Goal: Information Seeking & Learning: Compare options

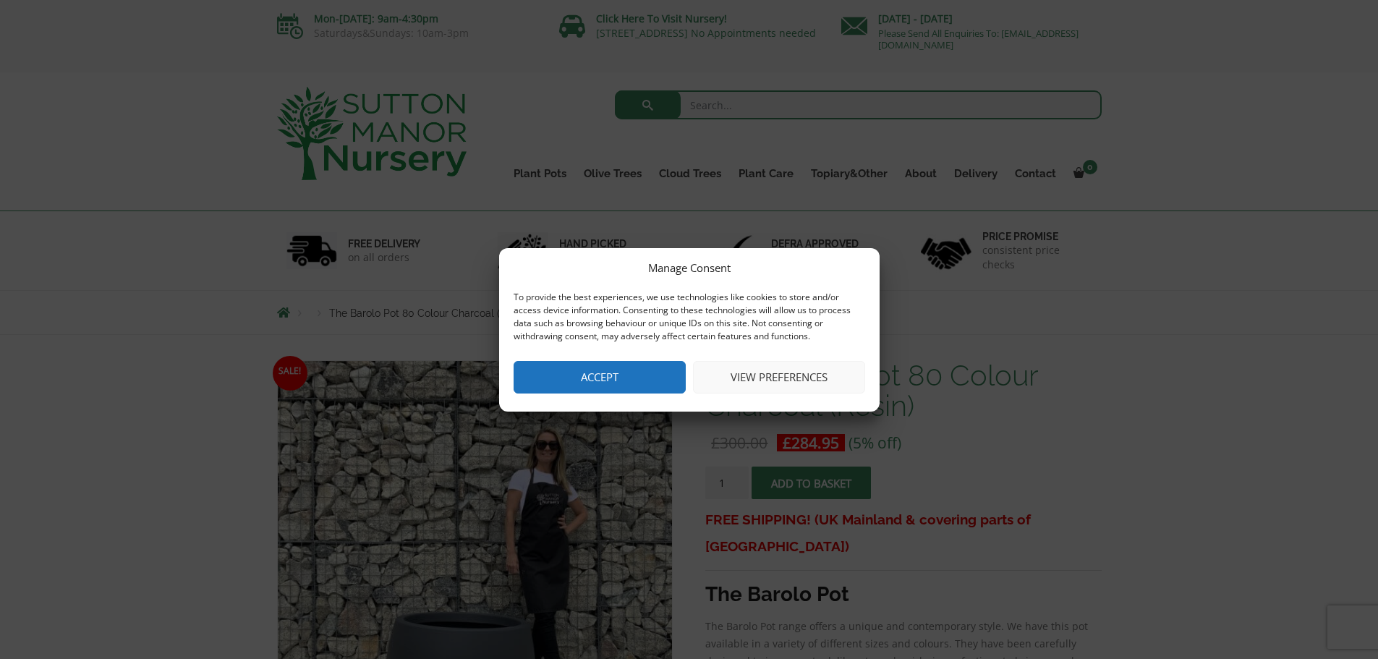
click at [584, 375] on button "Accept" at bounding box center [599, 377] width 172 height 33
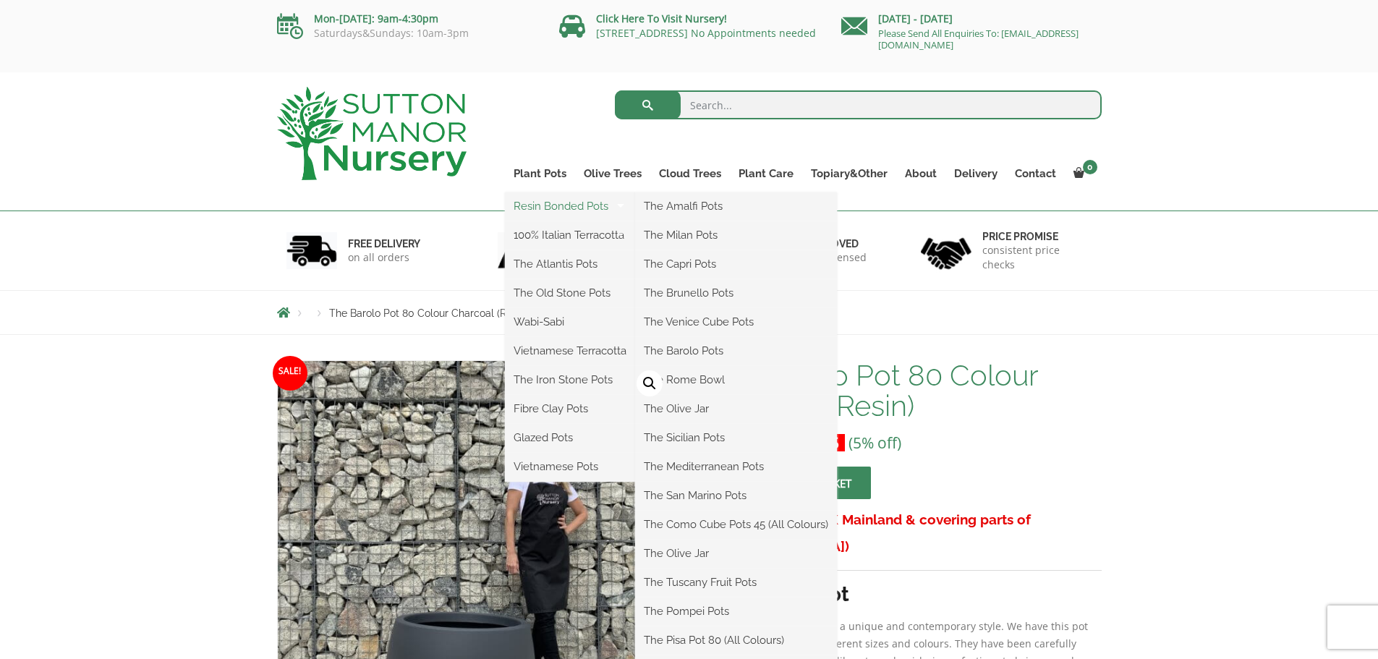
click at [550, 207] on link "Resin Bonded Pots" at bounding box center [570, 206] width 130 height 22
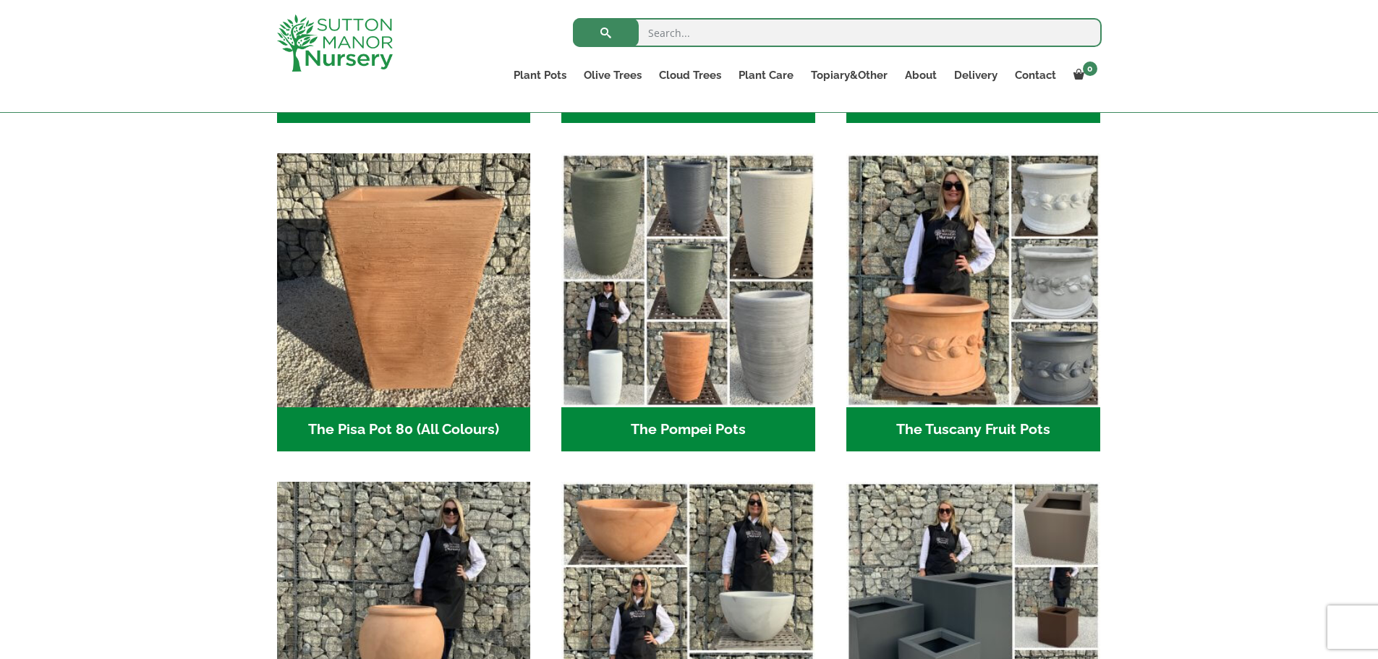
scroll to position [1350, 0]
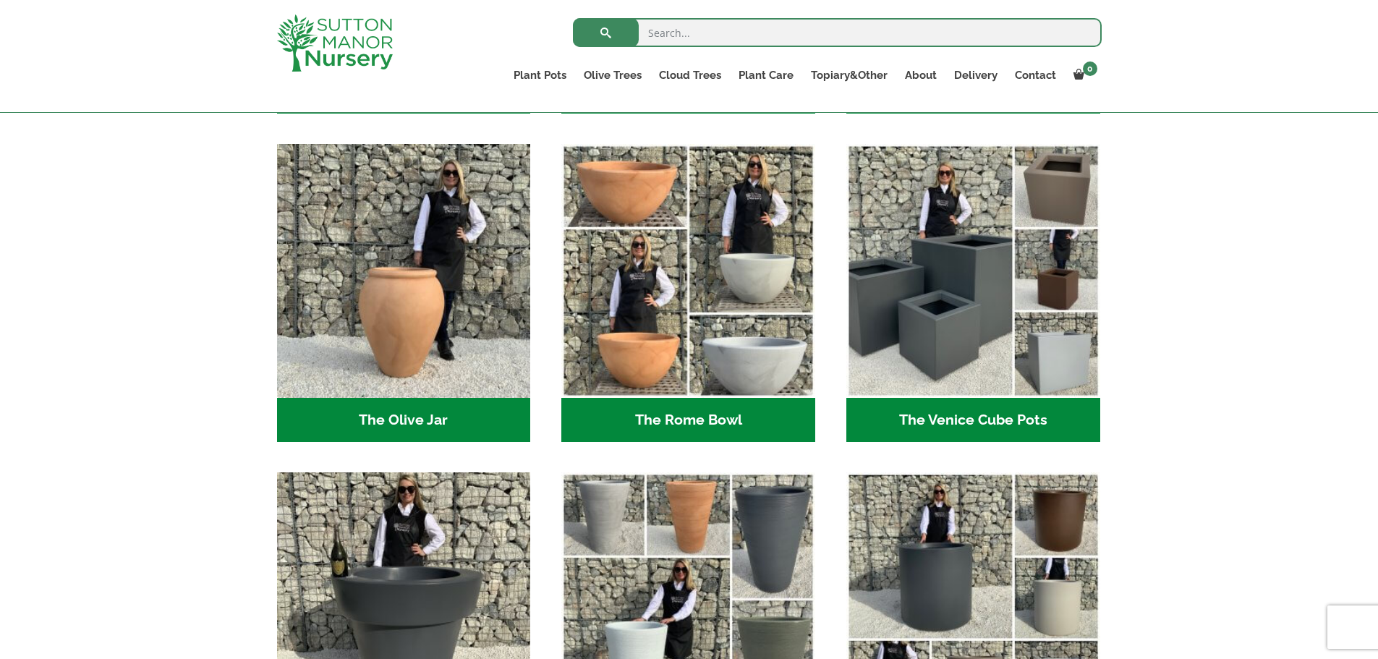
click at [998, 416] on h2 "The Venice Cube Pots (12)" at bounding box center [973, 420] width 254 height 45
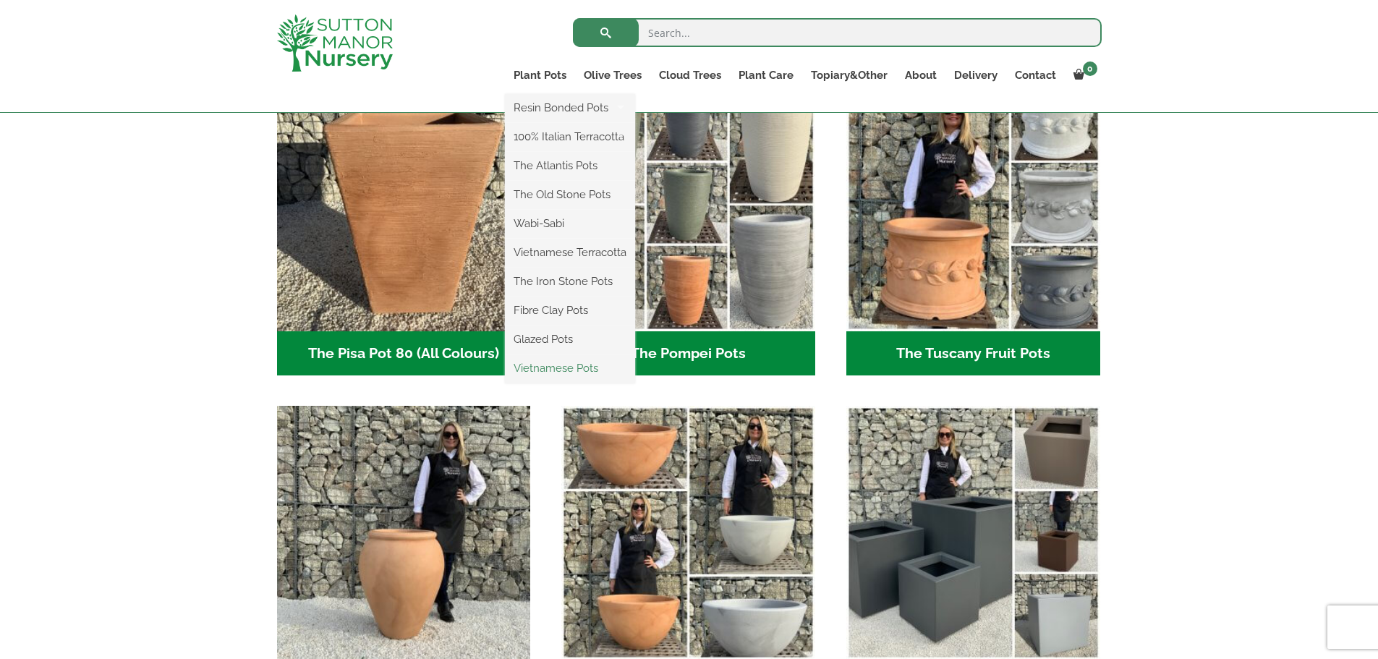
scroll to position [1012, 0]
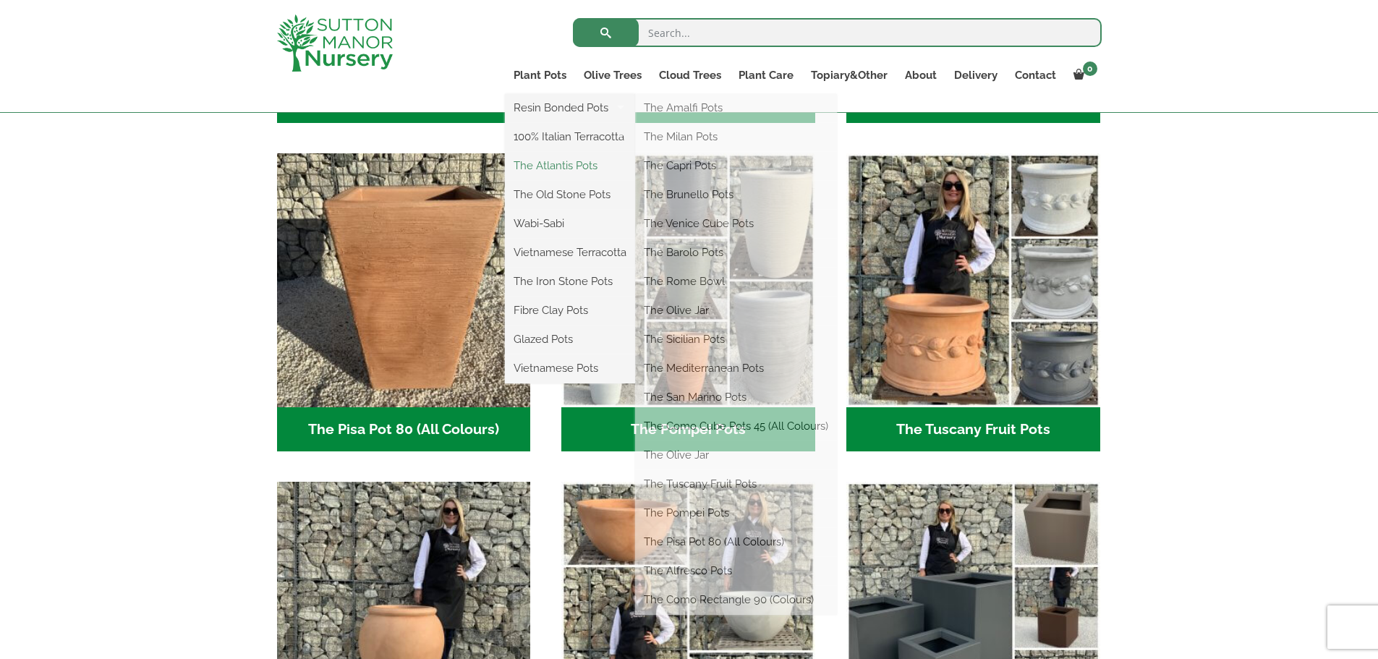
click at [555, 166] on link "The Atlantis Pots" at bounding box center [570, 166] width 130 height 22
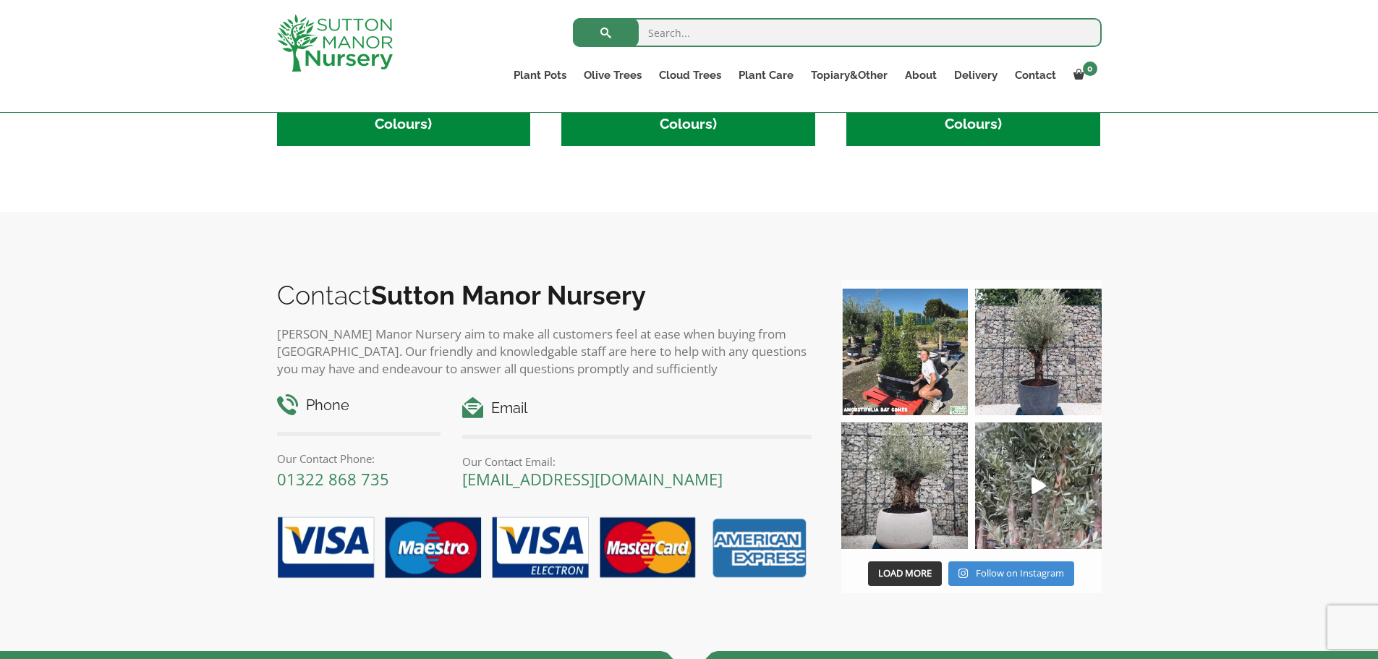
scroll to position [338, 0]
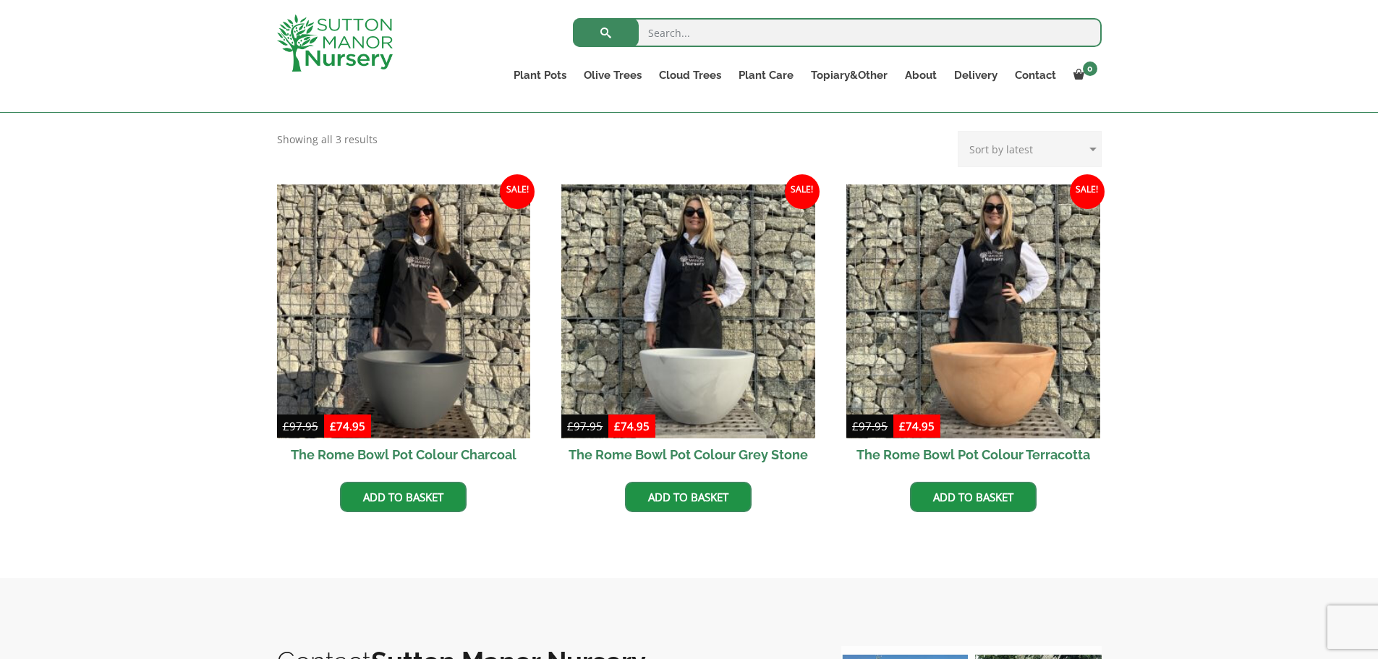
scroll to position [338, 0]
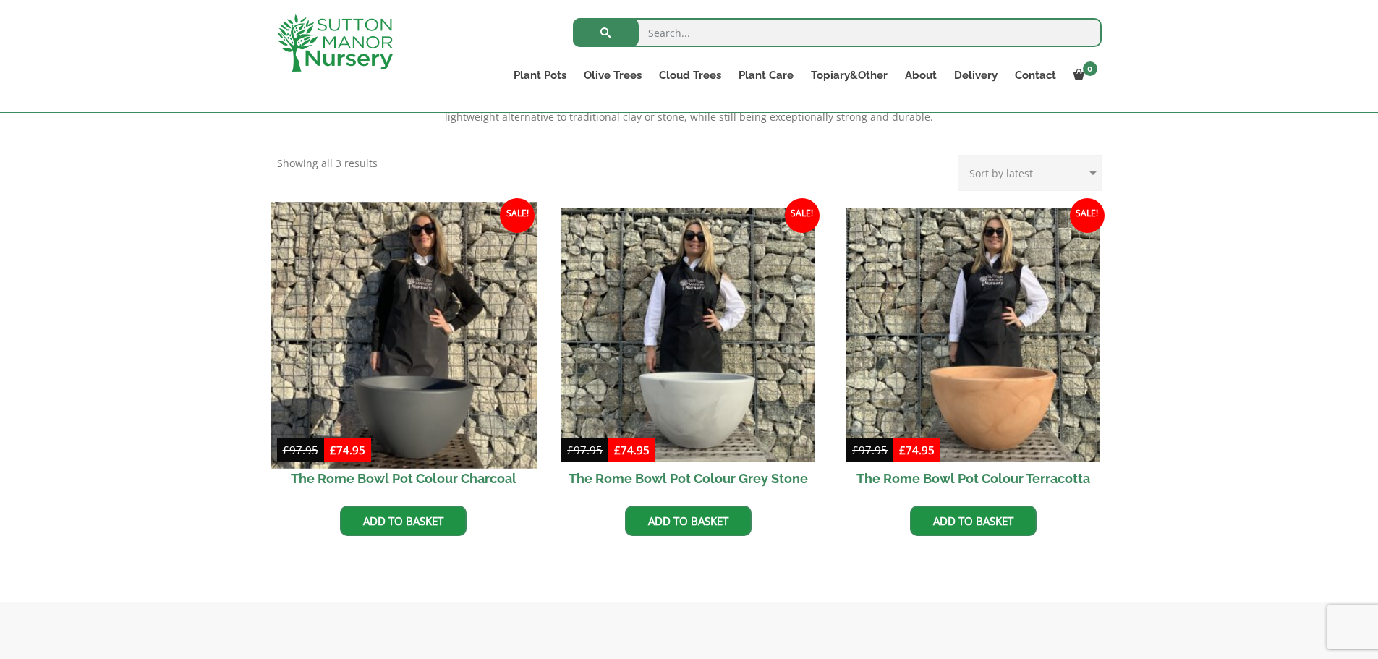
click at [350, 357] on img at bounding box center [403, 335] width 266 height 266
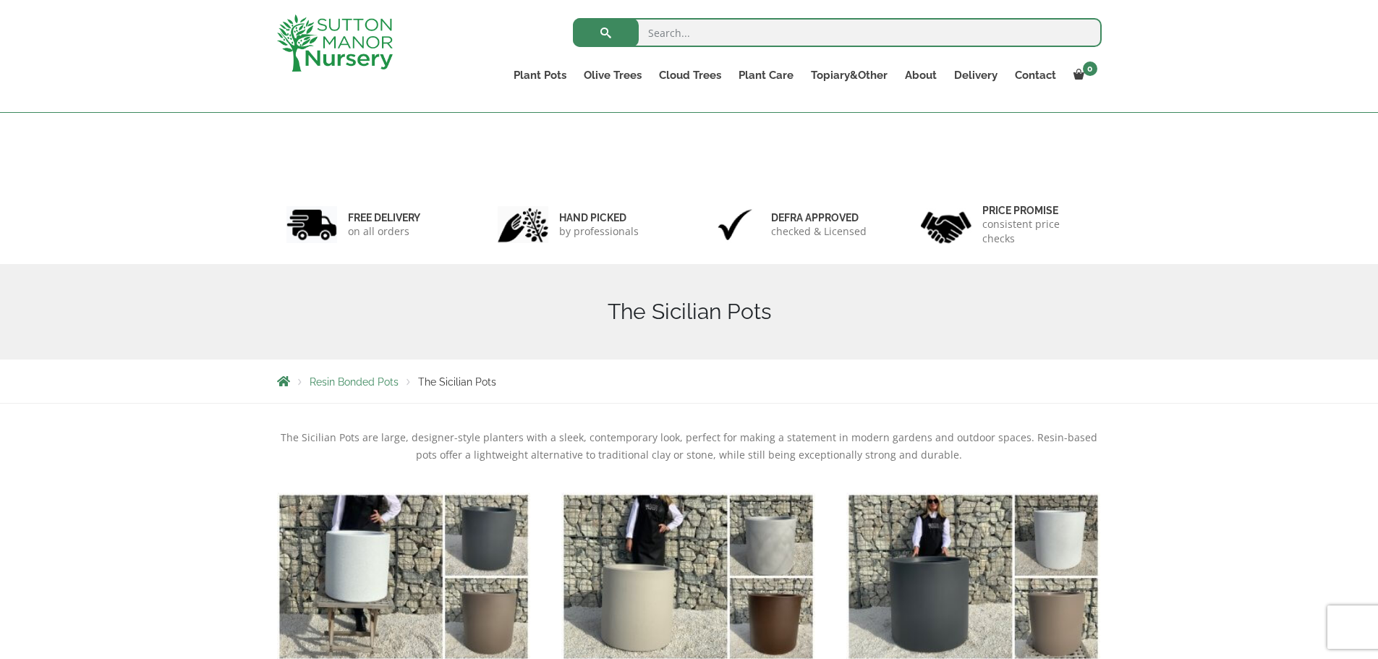
scroll to position [338, 0]
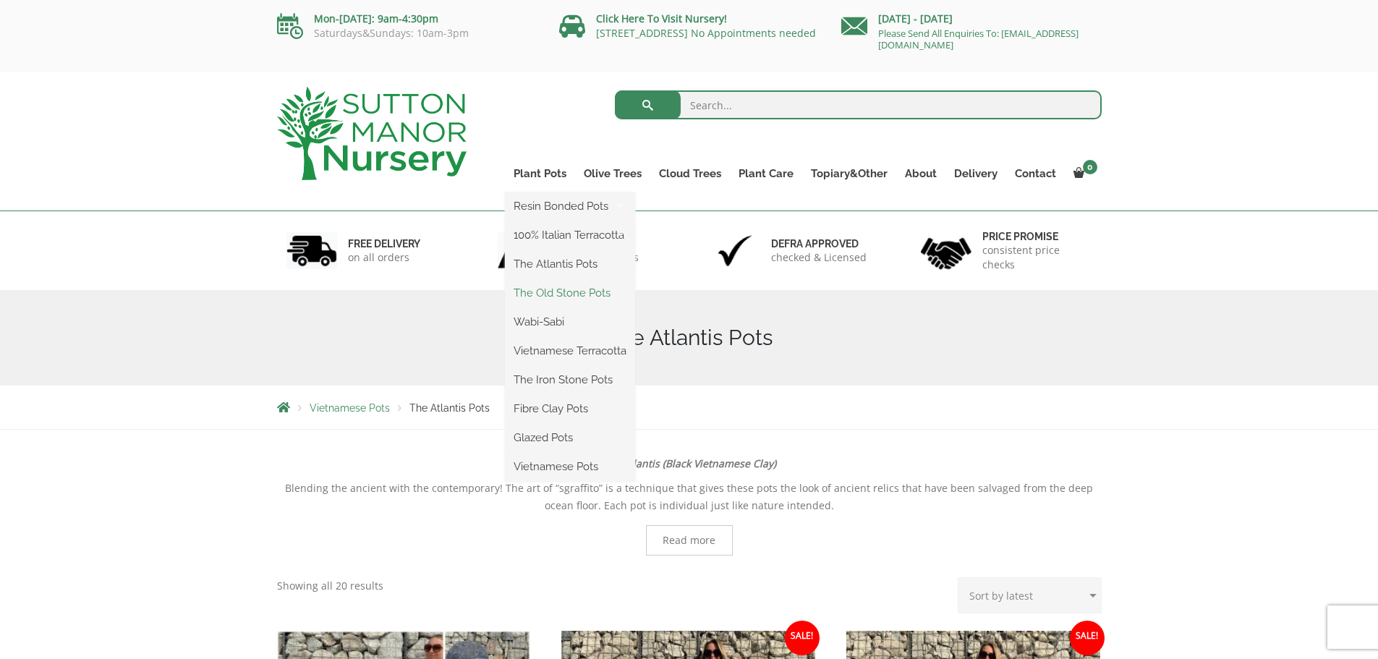
click at [555, 293] on link "The Old Stone Pots" at bounding box center [570, 293] width 130 height 22
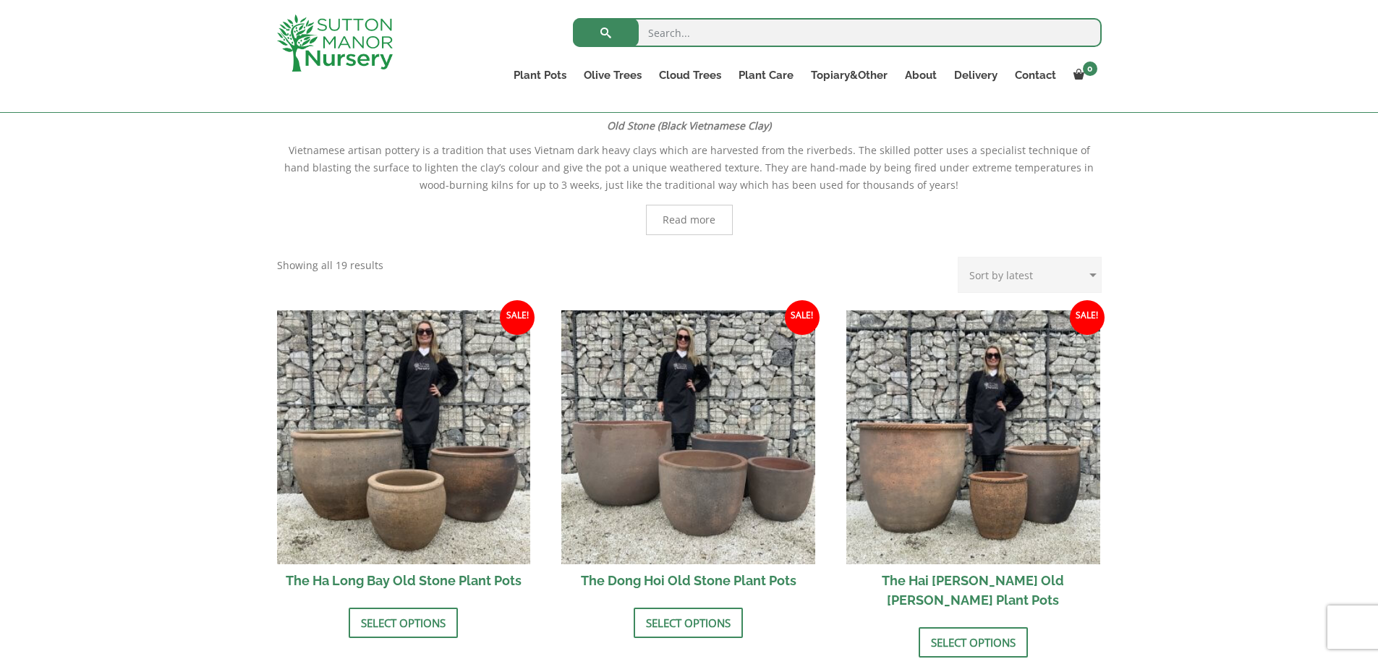
scroll to position [338, 0]
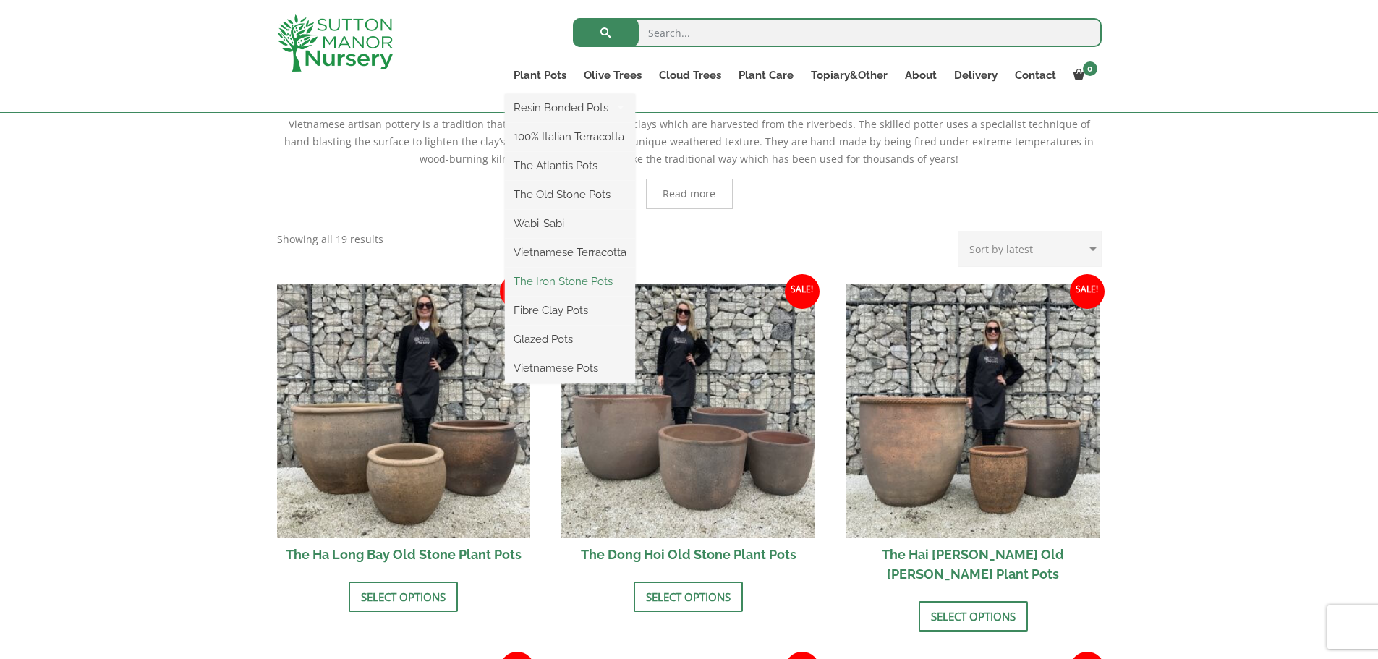
click at [542, 275] on link "The Iron Stone Pots" at bounding box center [570, 281] width 130 height 22
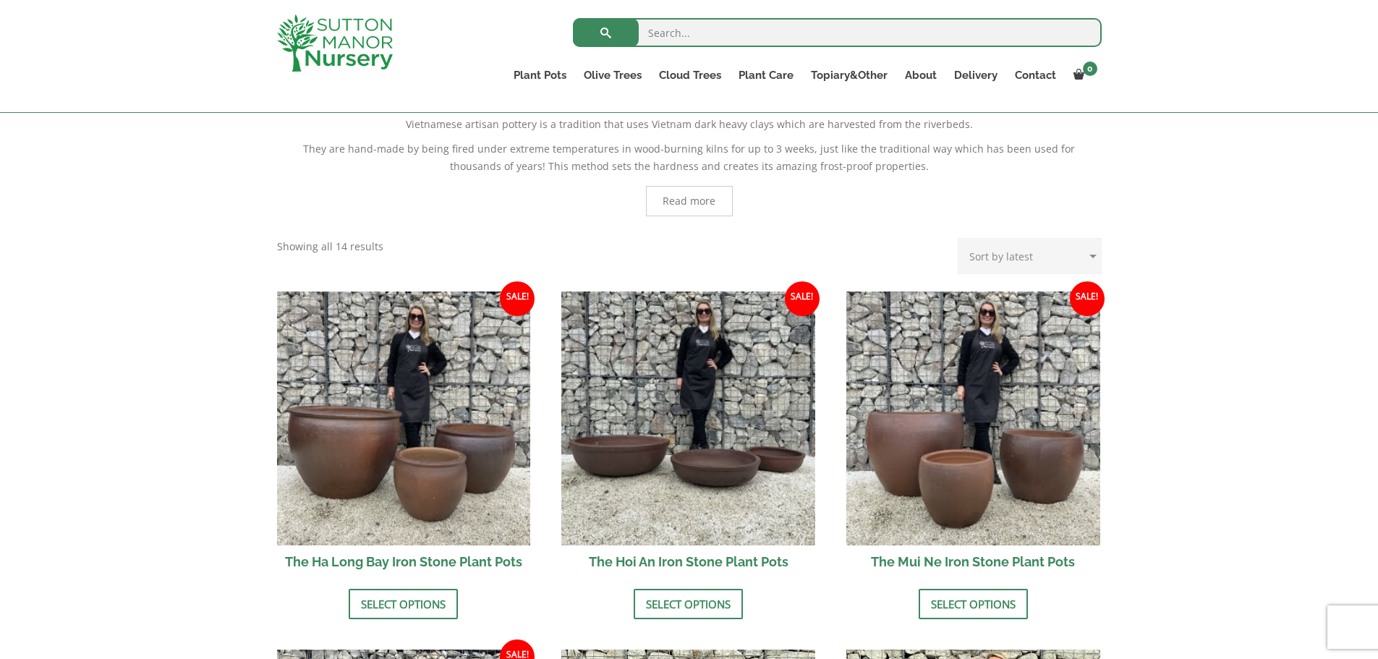
scroll to position [675, 0]
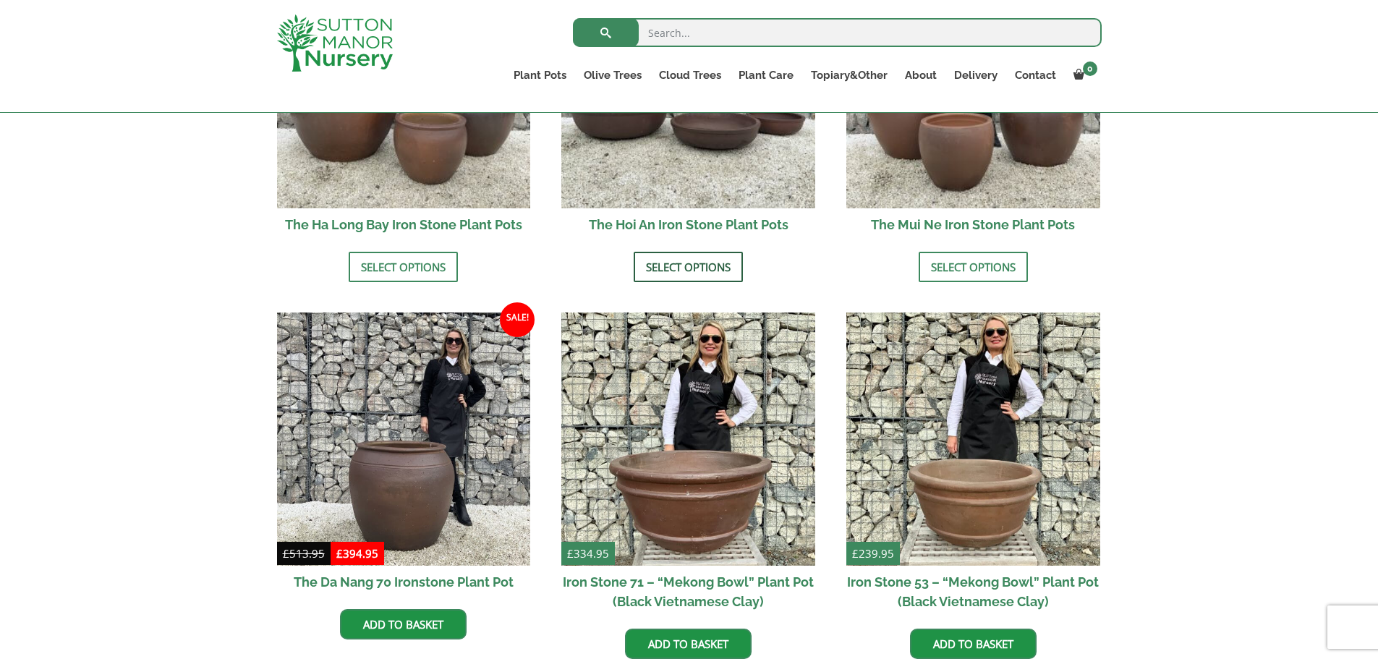
click at [739, 268] on link "Select options" at bounding box center [687, 267] width 109 height 30
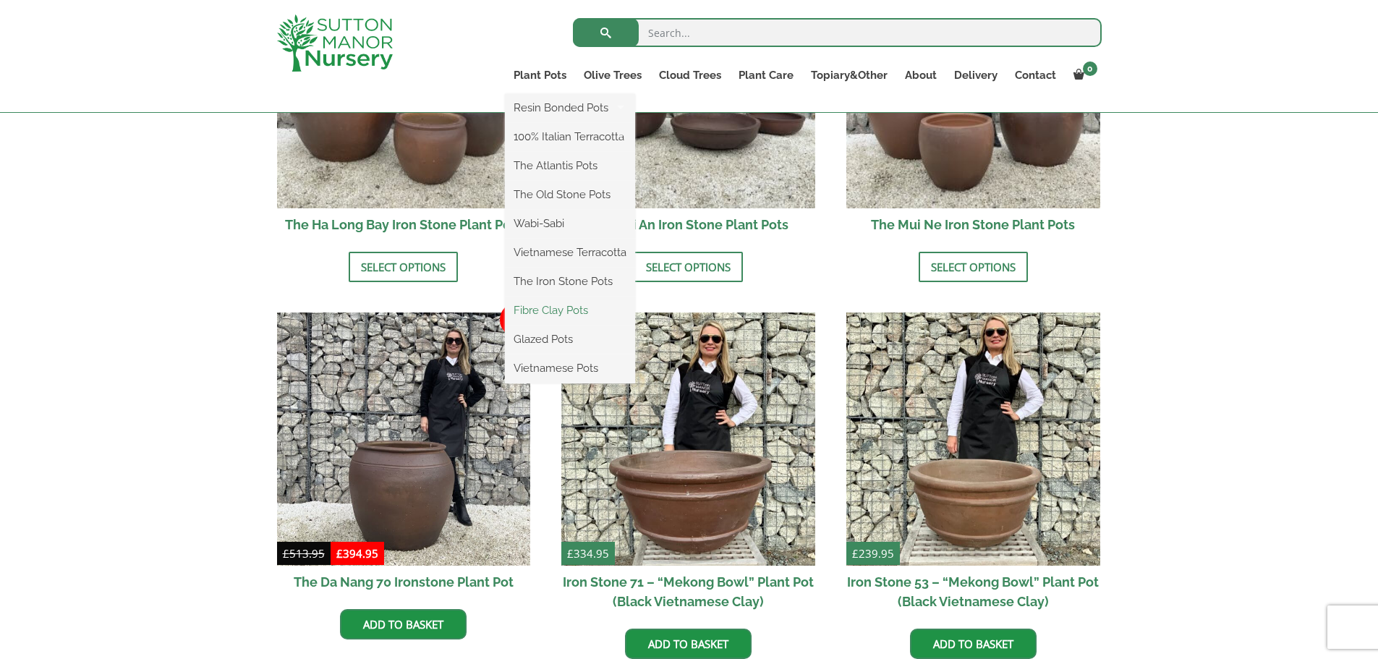
click at [569, 307] on link "Fibre Clay Pots" at bounding box center [570, 310] width 130 height 22
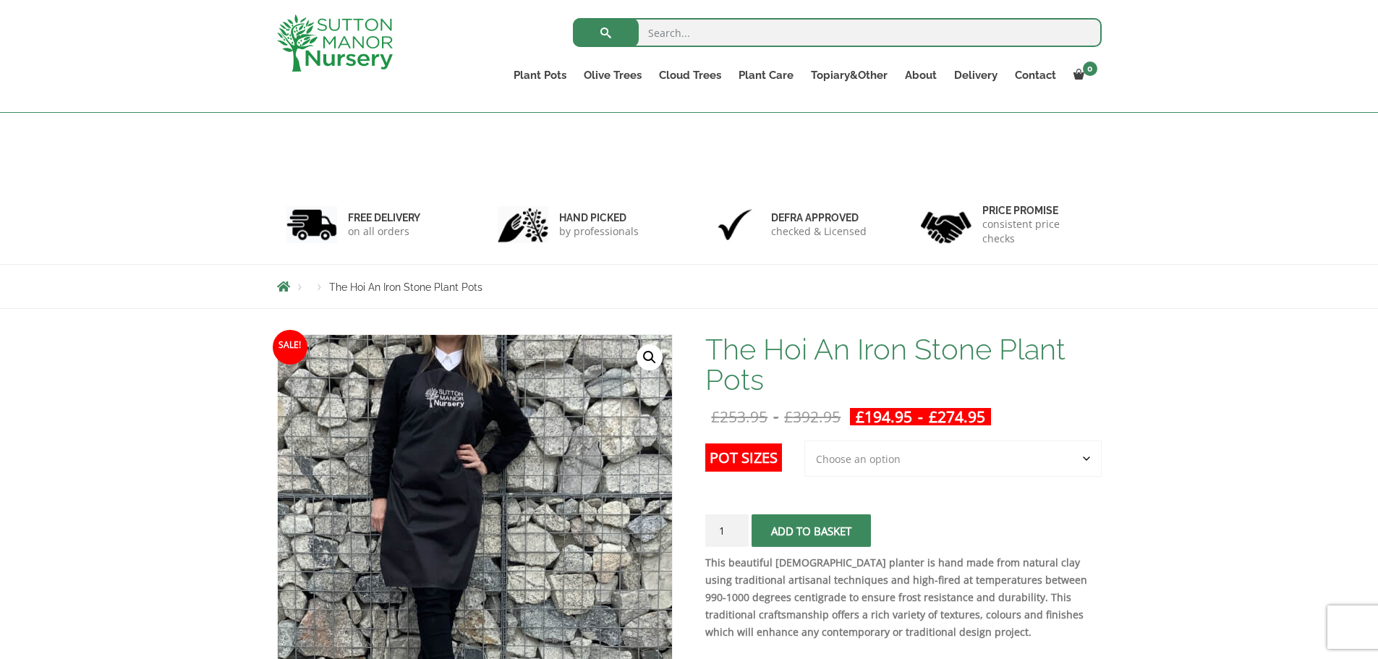
scroll to position [675, 0]
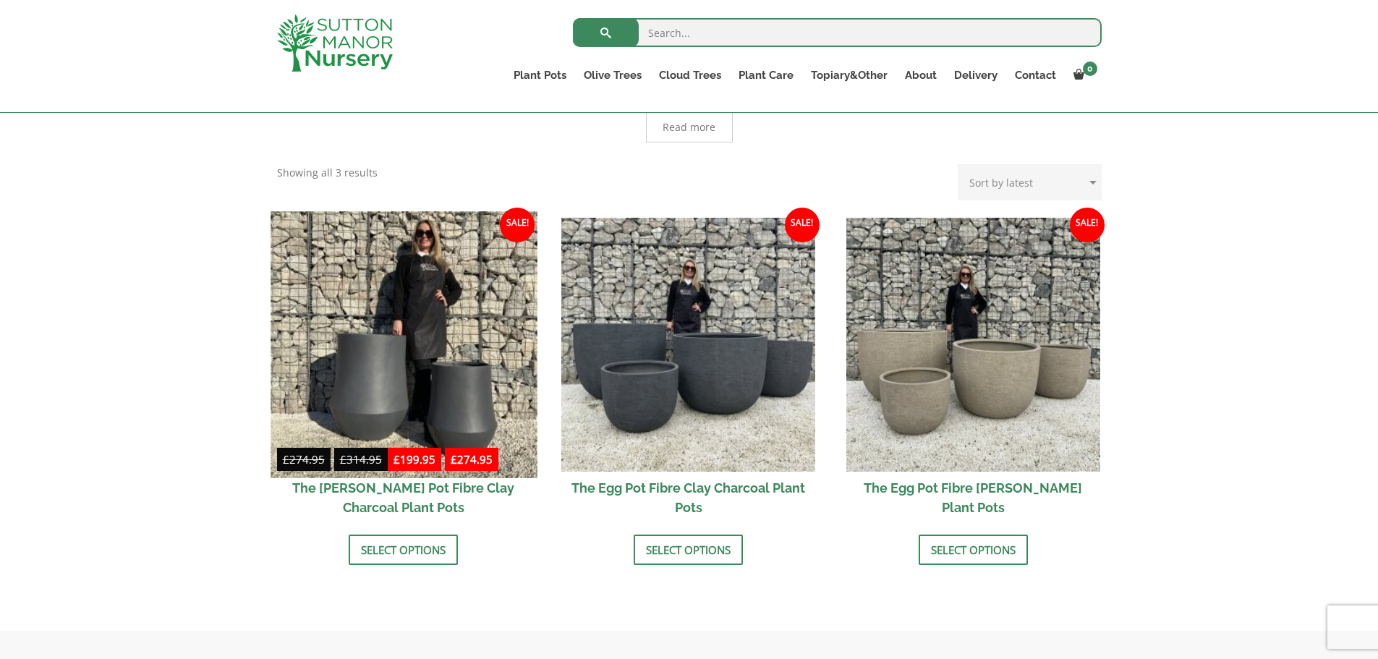
scroll to position [338, 0]
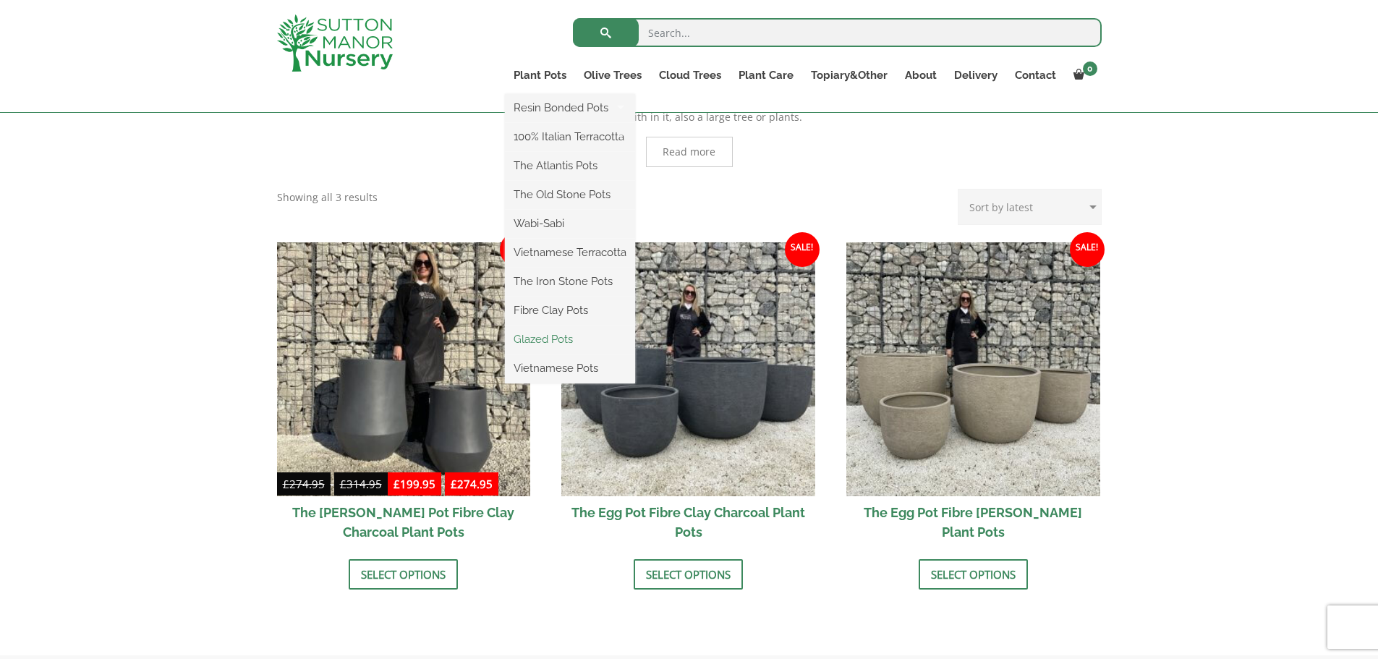
click at [545, 330] on link "Glazed Pots" at bounding box center [570, 339] width 130 height 22
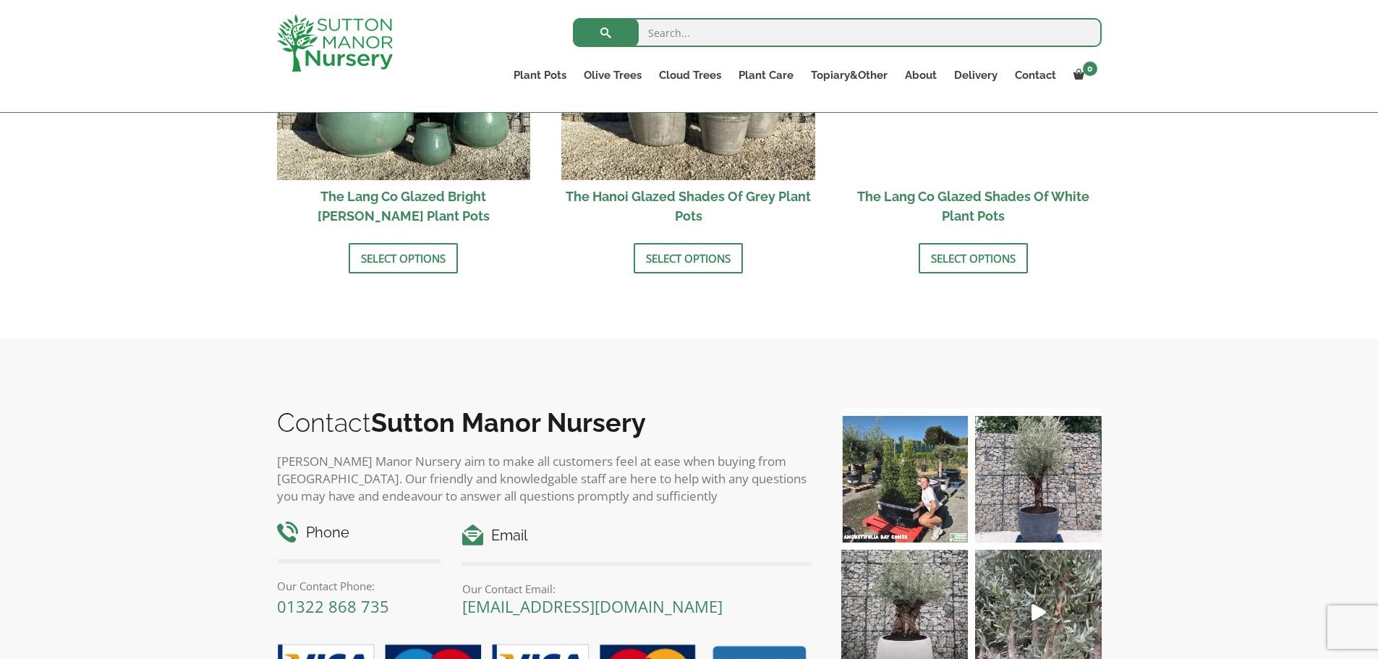
scroll to position [675, 0]
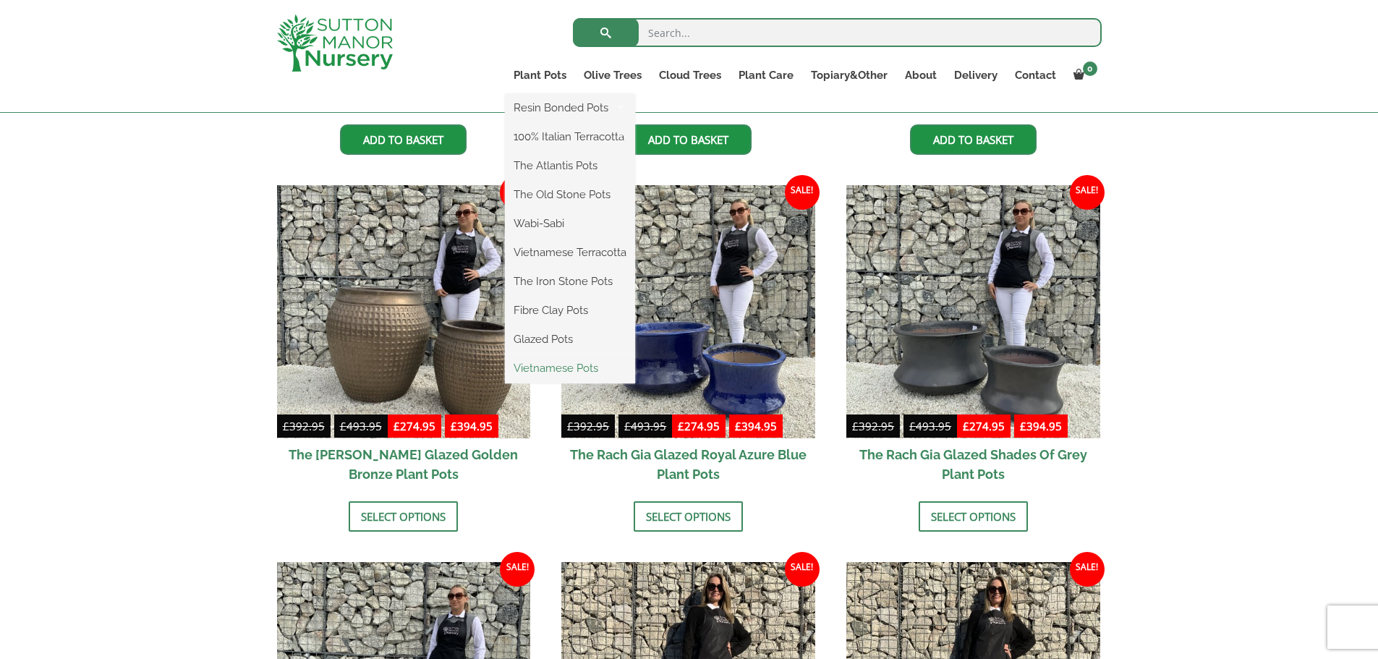
click at [544, 370] on link "Vietnamese Pots" at bounding box center [570, 368] width 130 height 22
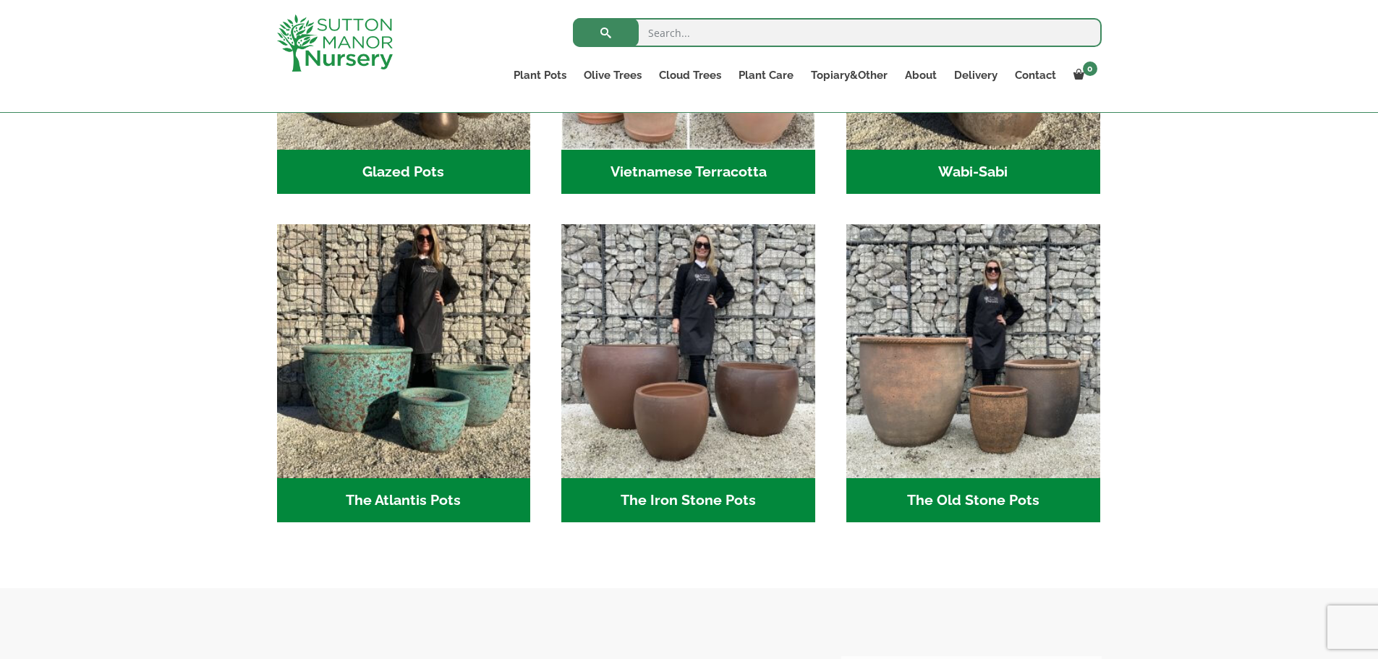
scroll to position [675, 0]
